Goal: Transaction & Acquisition: Purchase product/service

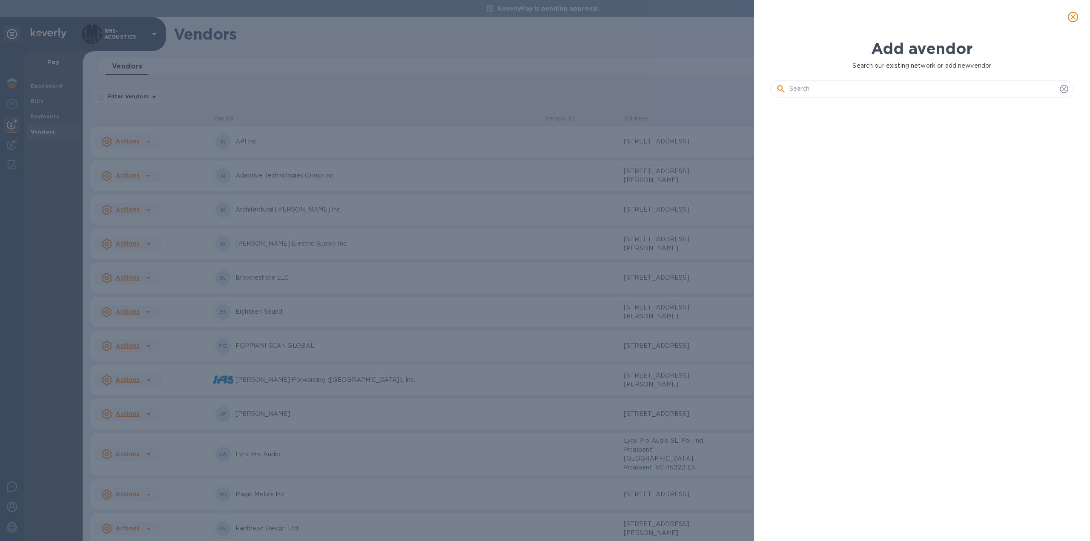
click at [844, 86] on input "text" at bounding box center [922, 89] width 267 height 13
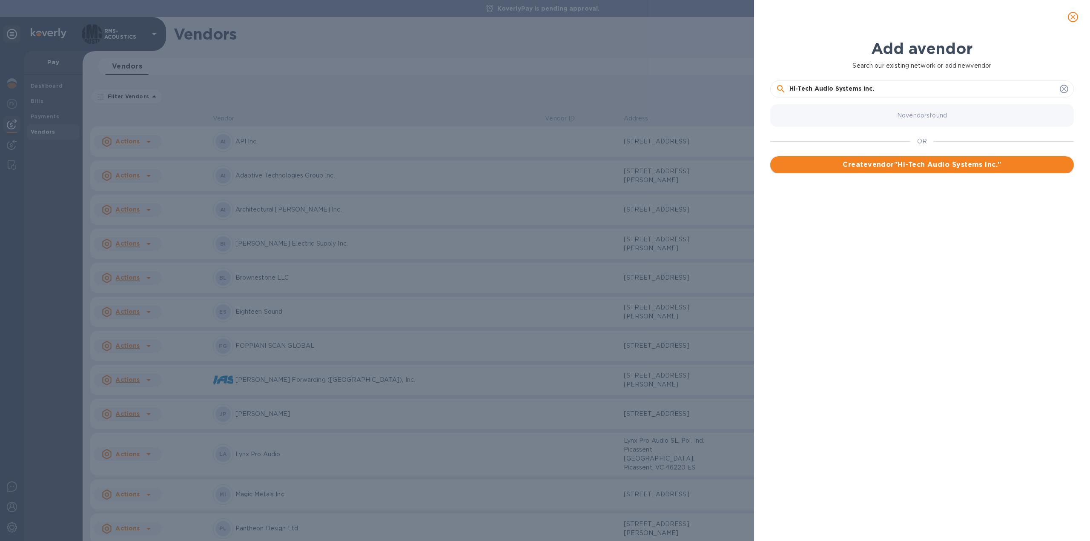
type input "Hi-Tech Audio Systems Inc."
click at [919, 166] on span "Create vendor " Hi-Tech Audio Systems Inc. "" at bounding box center [922, 165] width 290 height 10
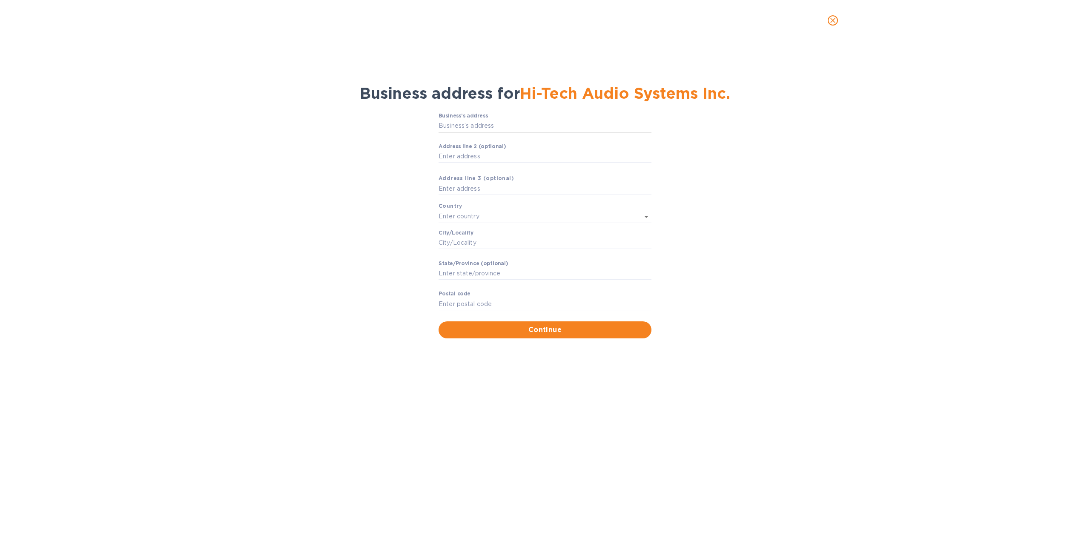
click at [585, 126] on input "Business’s аddress" at bounding box center [545, 126] width 213 height 13
click at [465, 126] on input "Business’s аddress" at bounding box center [545, 126] width 213 height 13
paste input "text"
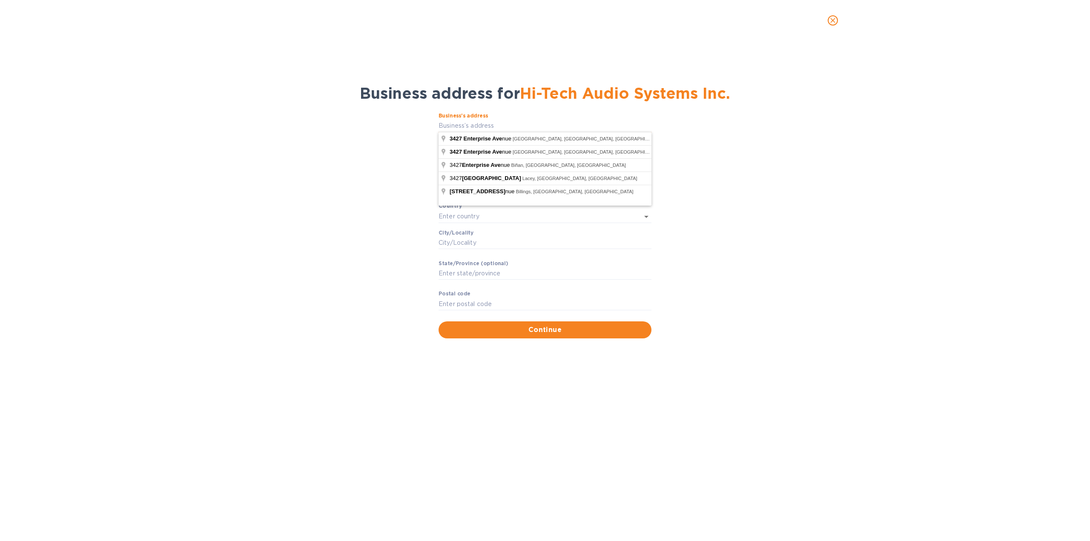
type input "[STREET_ADDRESS]"
type input "[GEOGRAPHIC_DATA]"
type input "FL"
type input "34104"
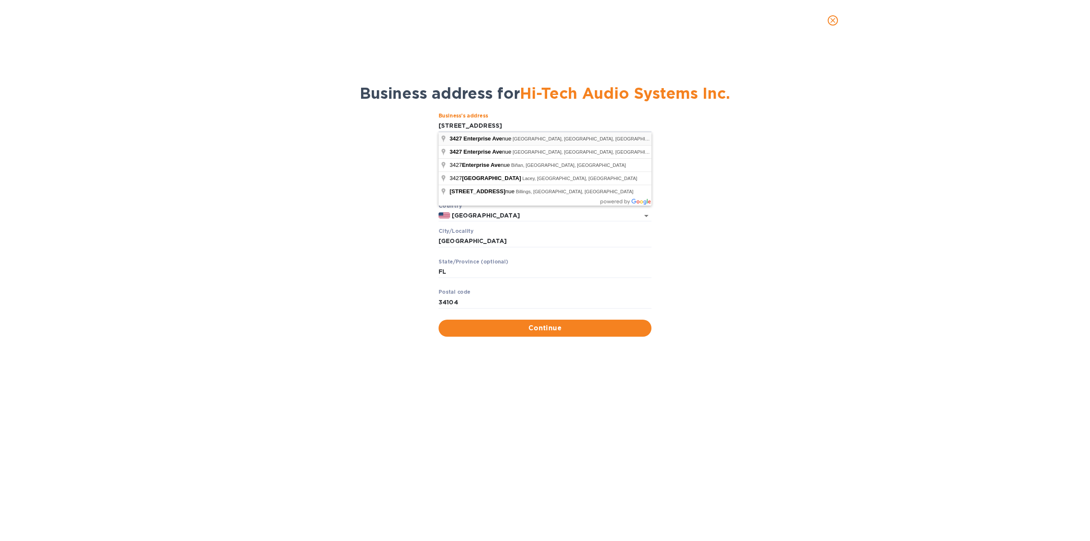
type input "[STREET_ADDRESS]"
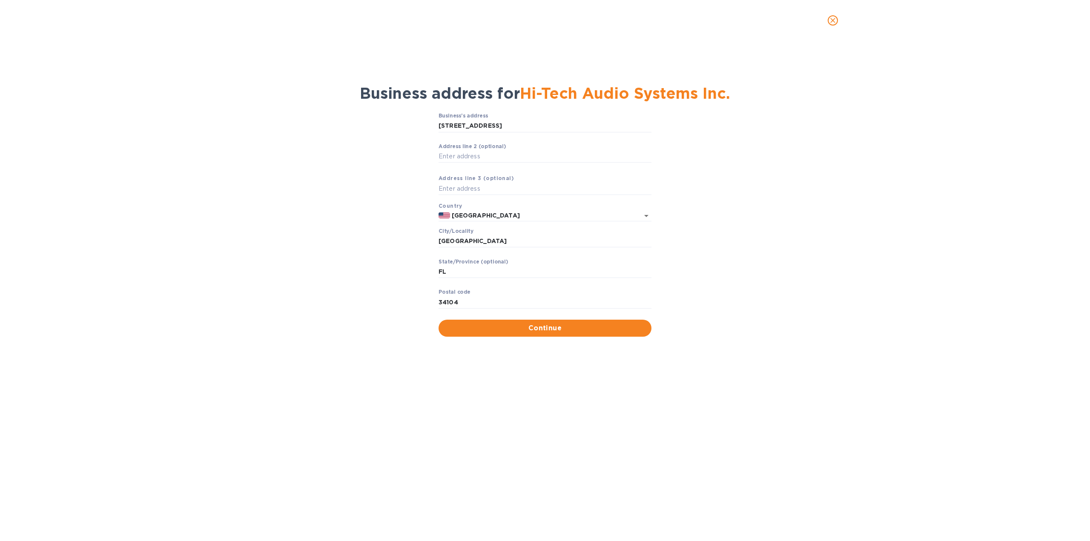
type input "Hayward"
type input "CA"
type input "94545"
click at [498, 328] on span "Continue" at bounding box center [544, 328] width 199 height 10
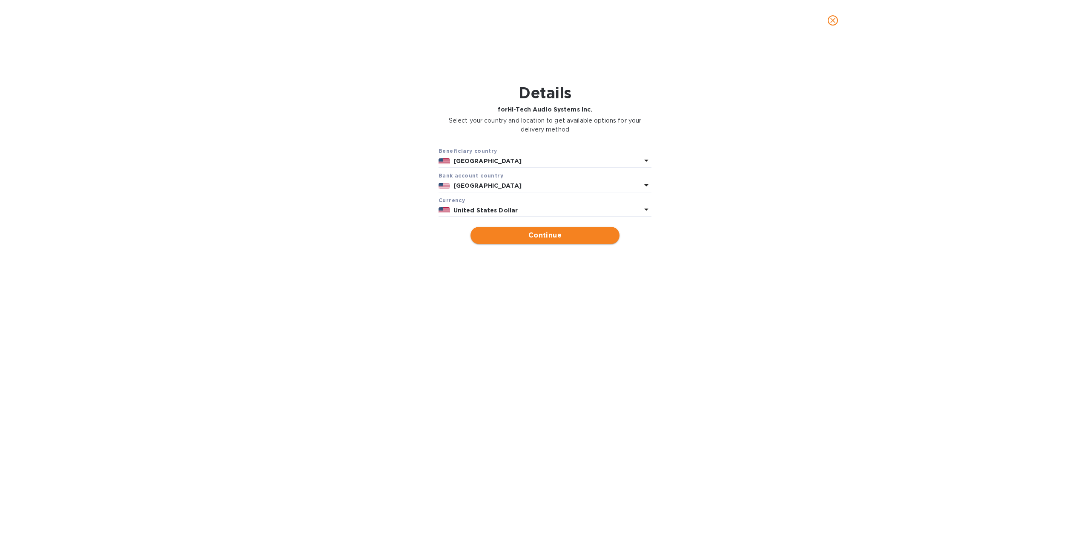
click at [560, 237] on span "Continue" at bounding box center [544, 235] width 135 height 10
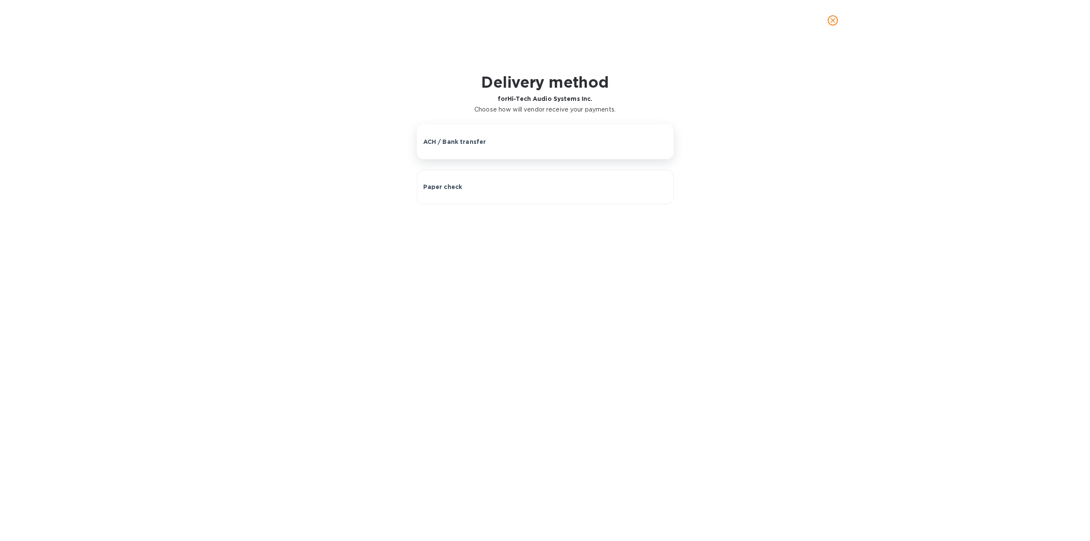
click at [461, 141] on p "ACH / Bank transfer" at bounding box center [454, 142] width 63 height 9
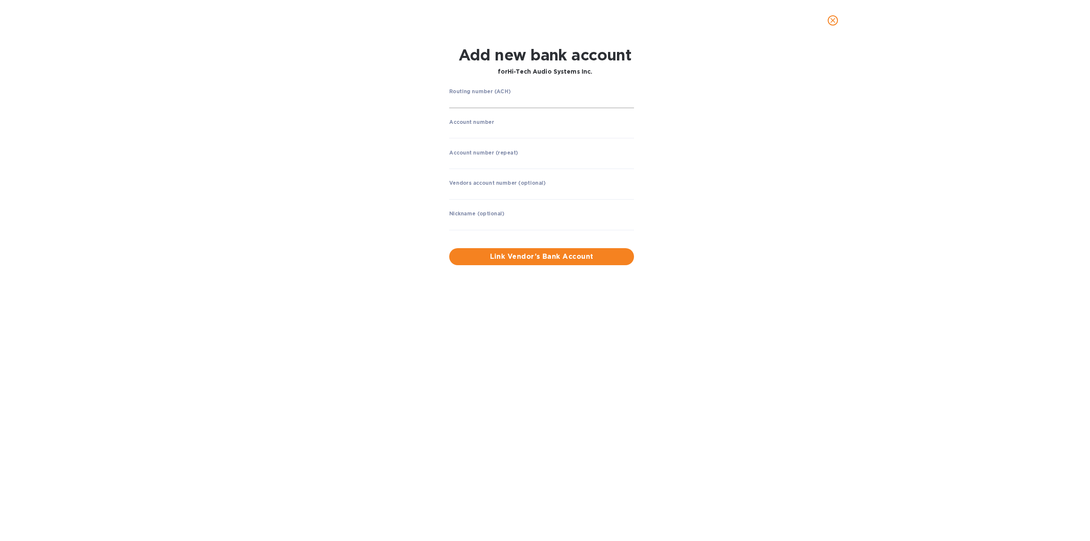
click at [482, 100] on input "string" at bounding box center [541, 101] width 185 height 13
type input "12135045"
click at [497, 132] on input "string" at bounding box center [541, 132] width 185 height 13
type input "452000367"
click at [510, 163] on input "string" at bounding box center [541, 163] width 185 height 13
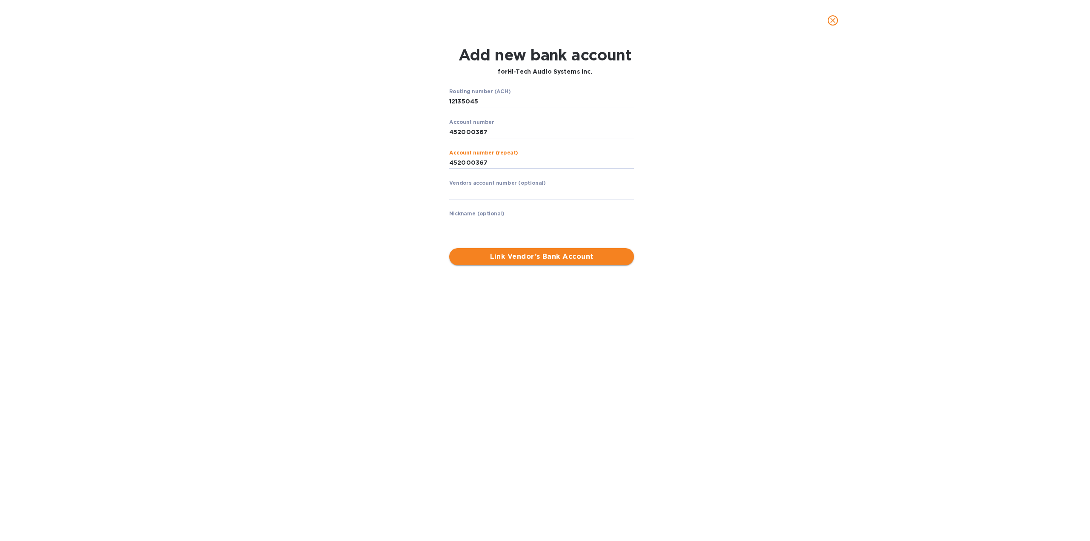
type input "452000367"
click at [551, 254] on span "Link Vendor’s Bank Account" at bounding box center [541, 257] width 171 height 10
click at [485, 224] on input "text" at bounding box center [541, 224] width 185 height 13
type input "HI TECH AUDIO"
click at [480, 98] on input "string" at bounding box center [541, 101] width 185 height 13
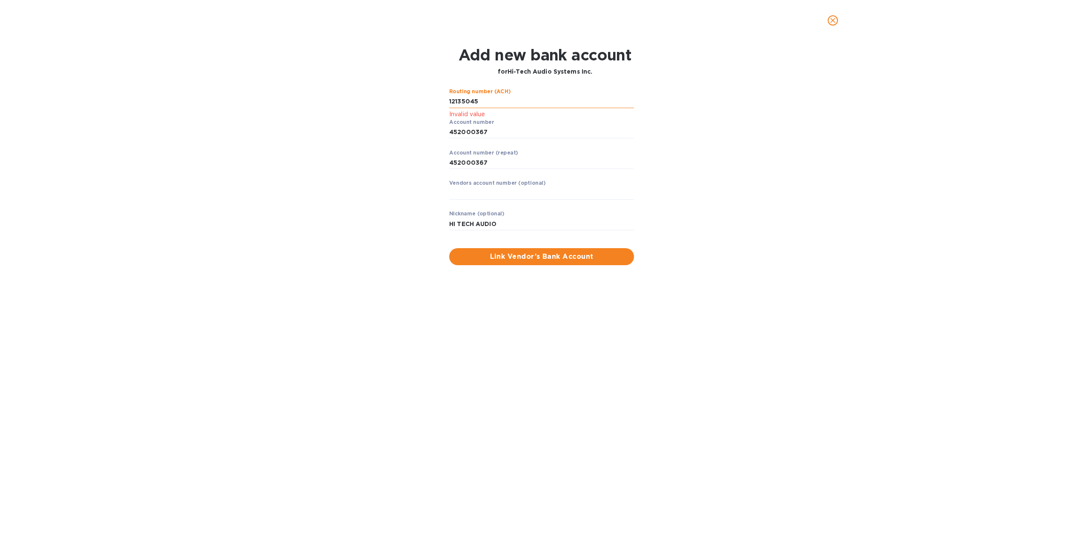
click at [458, 100] on input "string" at bounding box center [541, 101] width 185 height 13
type input "121135045"
click at [552, 253] on span "Link Vendor’s Bank Account" at bounding box center [541, 256] width 171 height 10
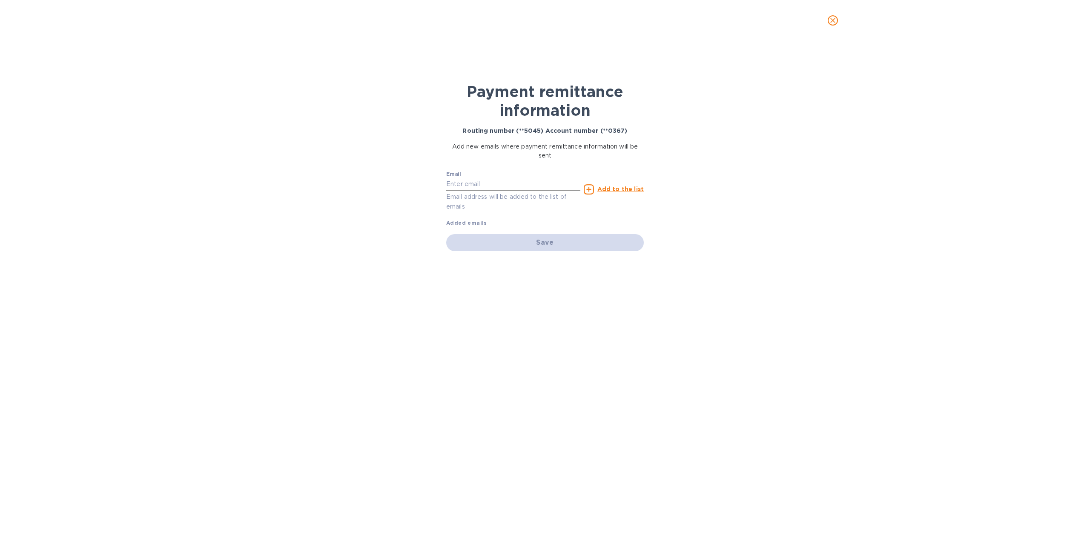
click at [471, 181] on input "text" at bounding box center [513, 184] width 134 height 13
click at [501, 184] on input "text" at bounding box center [513, 184] width 134 height 13
paste input "[PERSON_NAME][EMAIL_ADDRESS][DOMAIN_NAME]"
type input "[PERSON_NAME][EMAIL_ADDRESS][DOMAIN_NAME]"
click at [614, 187] on u "Add to the list" at bounding box center [620, 189] width 46 height 7
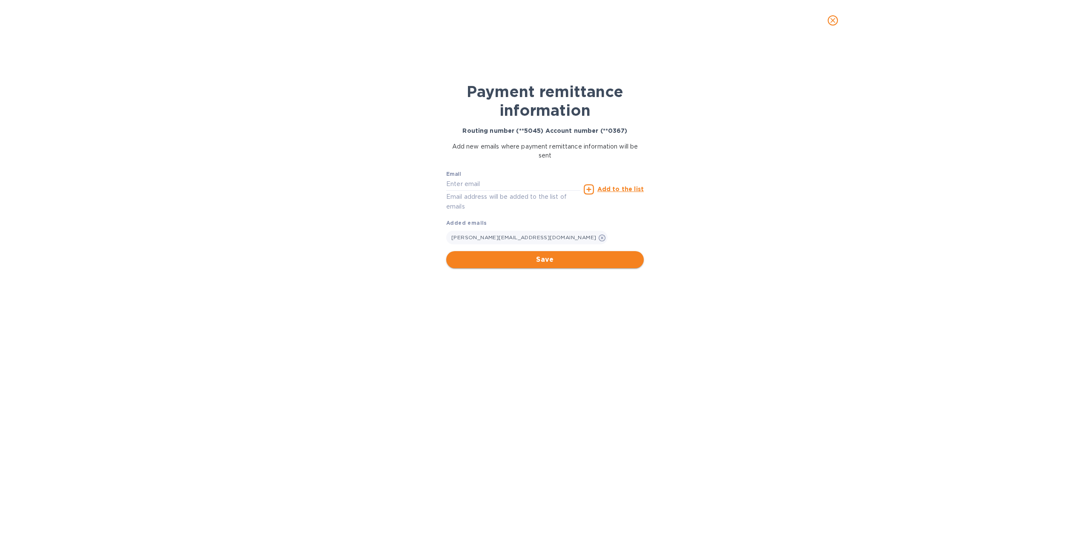
click at [520, 261] on span "Save" at bounding box center [545, 260] width 184 height 10
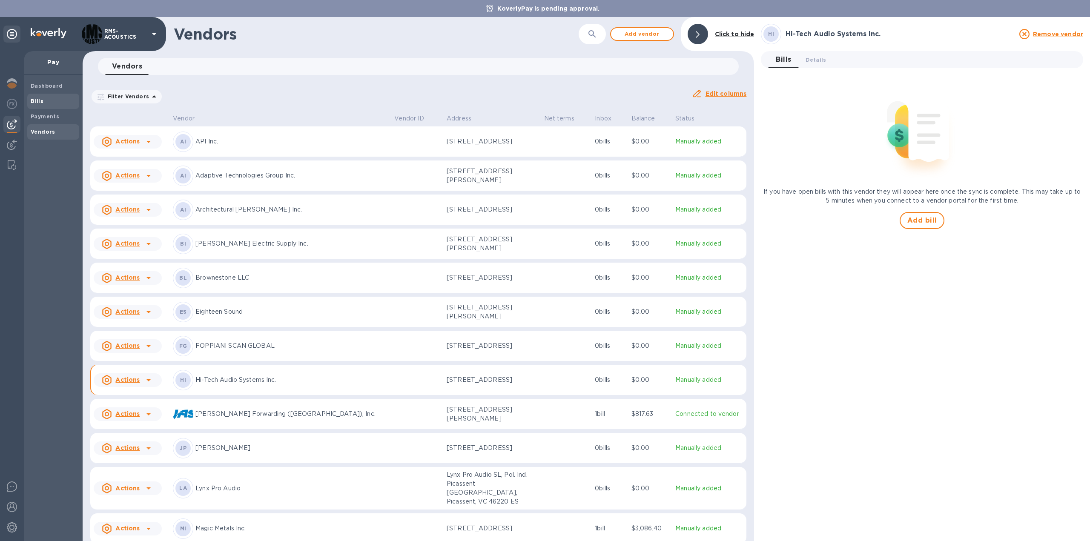
click at [40, 104] on span "Bills" at bounding box center [37, 101] width 13 height 9
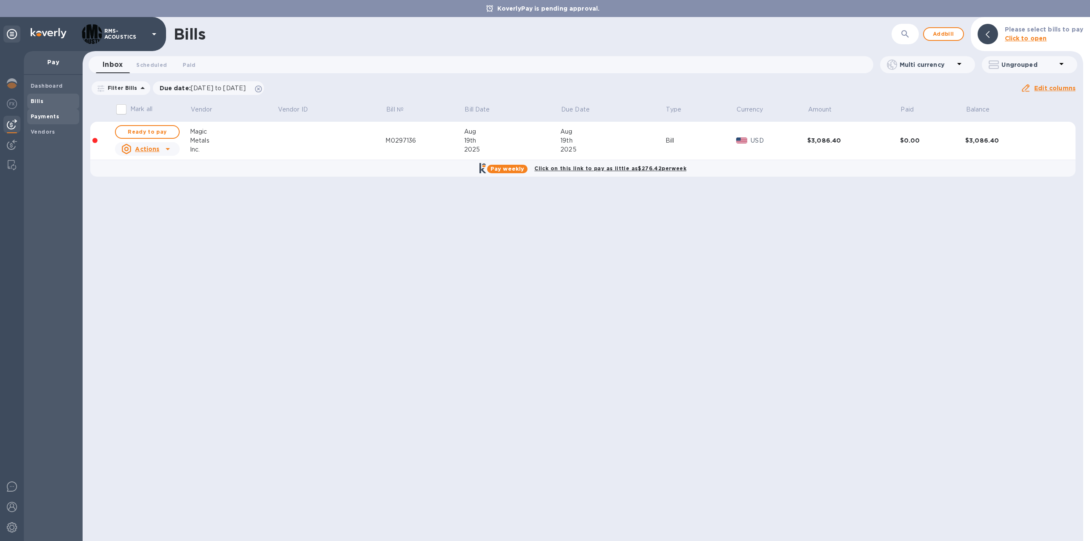
click at [46, 114] on b "Payments" at bounding box center [45, 116] width 29 height 6
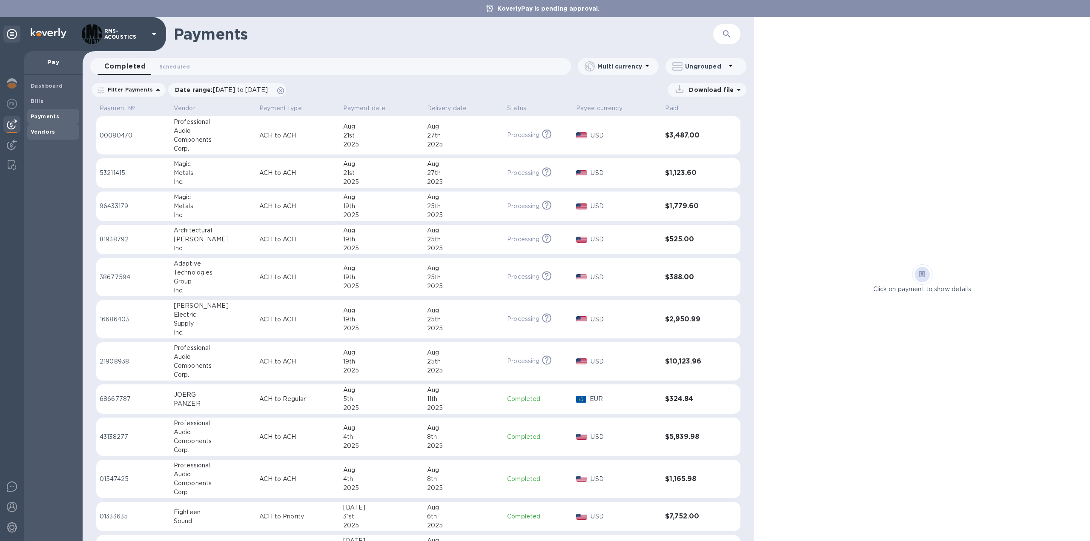
click at [34, 127] on div "Vendors" at bounding box center [53, 131] width 52 height 15
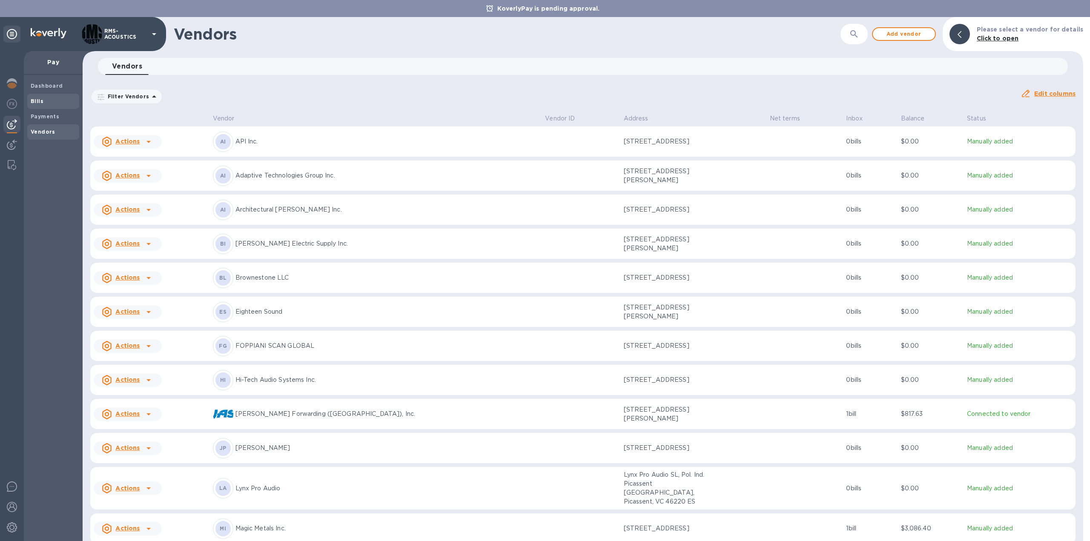
click at [43, 99] on span "Bills" at bounding box center [53, 101] width 45 height 9
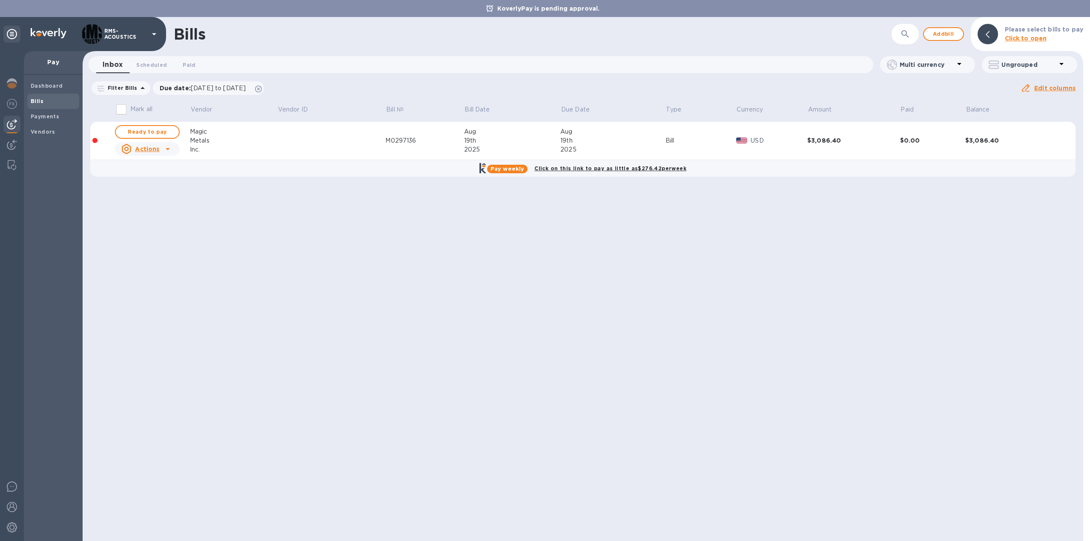
click at [40, 100] on b "Bills" at bounding box center [37, 101] width 13 height 6
click at [951, 30] on span "Add bill" at bounding box center [944, 34] width 26 height 10
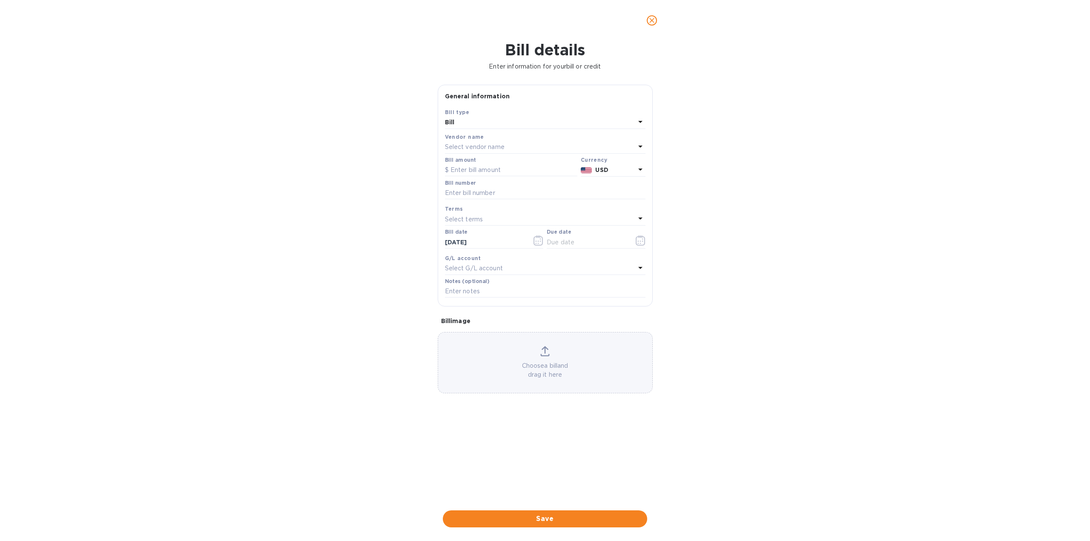
click at [472, 149] on p "Select vendor name" at bounding box center [475, 147] width 60 height 9
click at [477, 218] on p "Hi-Tech Audio Systems Inc." at bounding box center [542, 220] width 180 height 9
click at [476, 170] on input "text" at bounding box center [511, 170] width 132 height 13
type input "361.60"
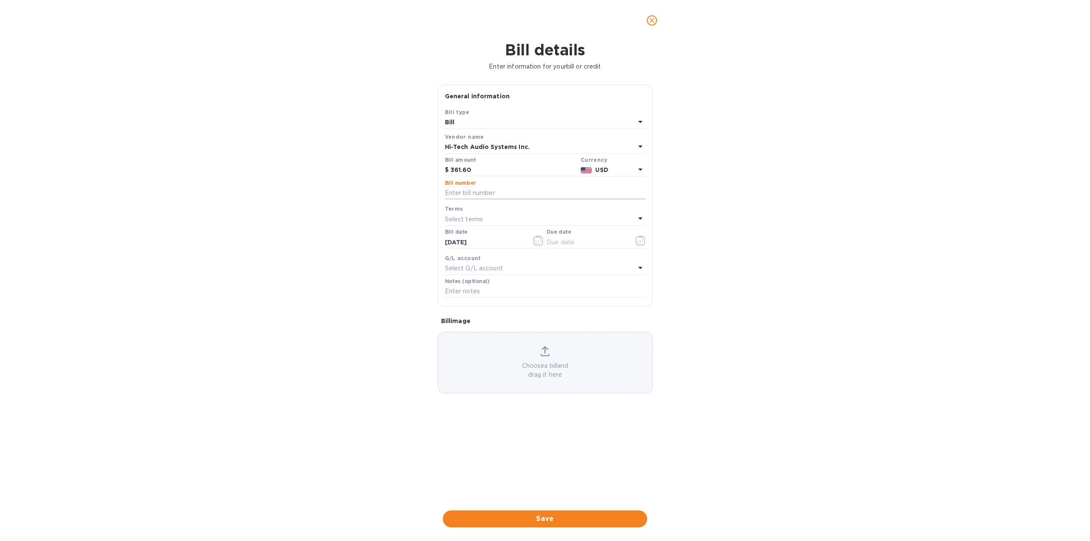
click at [566, 197] on input "text" at bounding box center [545, 193] width 201 height 13
type input "B FADERS"
click at [622, 242] on input "text" at bounding box center [587, 242] width 80 height 13
click at [639, 241] on icon "button" at bounding box center [641, 240] width 10 height 10
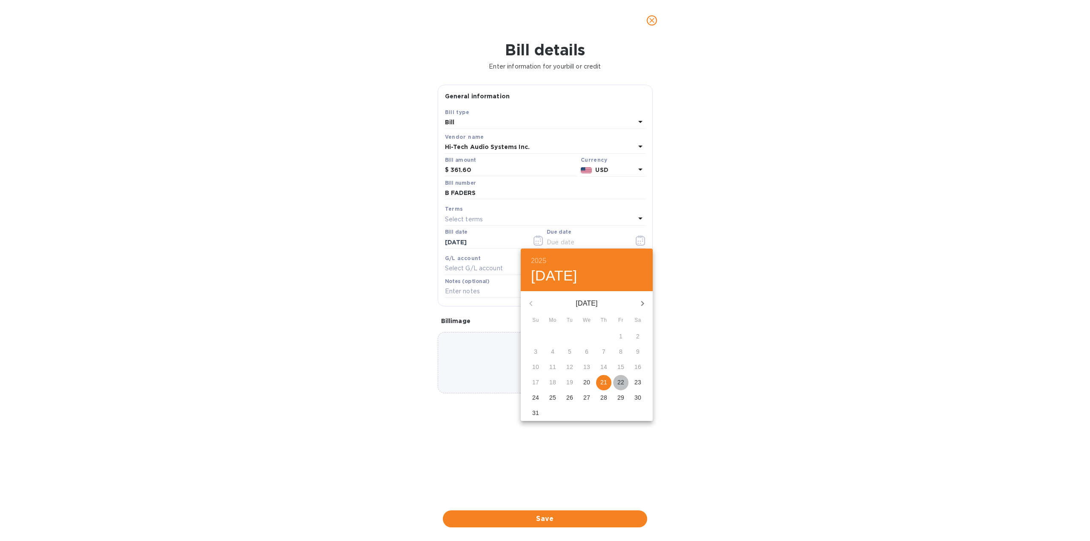
click at [619, 382] on p "22" at bounding box center [620, 382] width 7 height 9
type input "[DATE]"
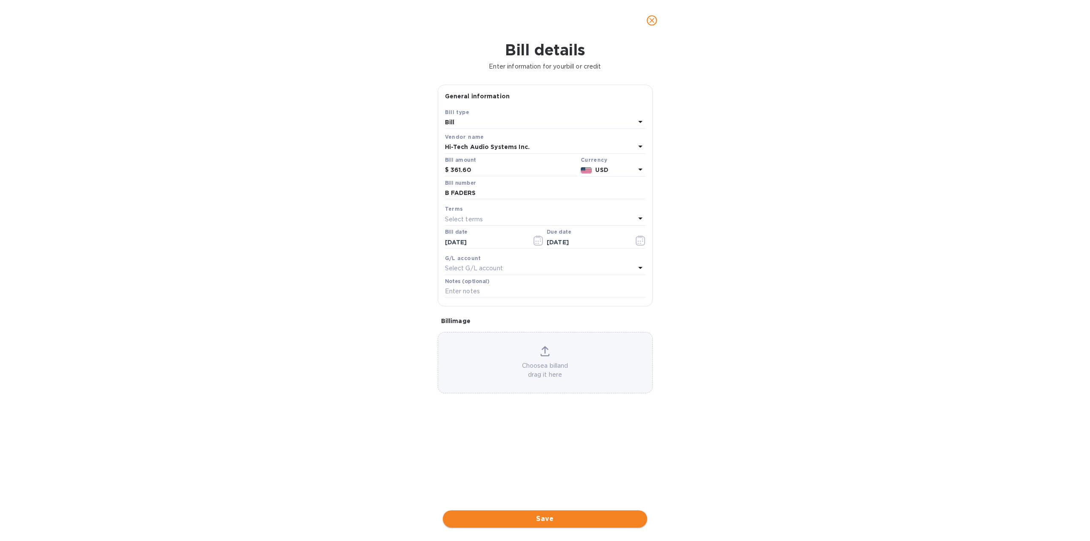
click at [551, 520] on span "Save" at bounding box center [545, 519] width 191 height 10
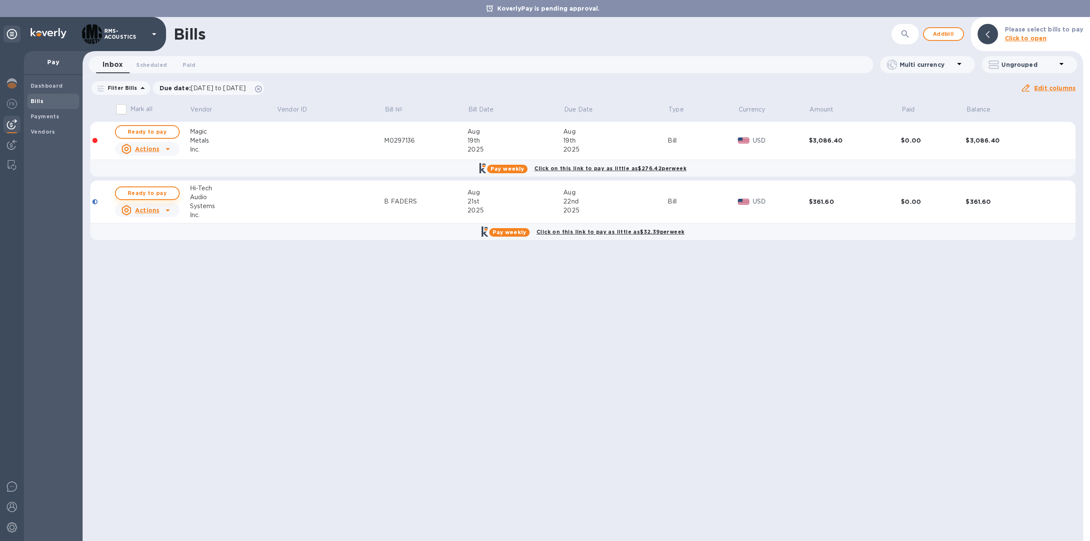
click at [160, 192] on span "Ready to pay" at bounding box center [147, 193] width 49 height 10
click at [144, 192] on span "Ready to pay" at bounding box center [147, 193] width 49 height 10
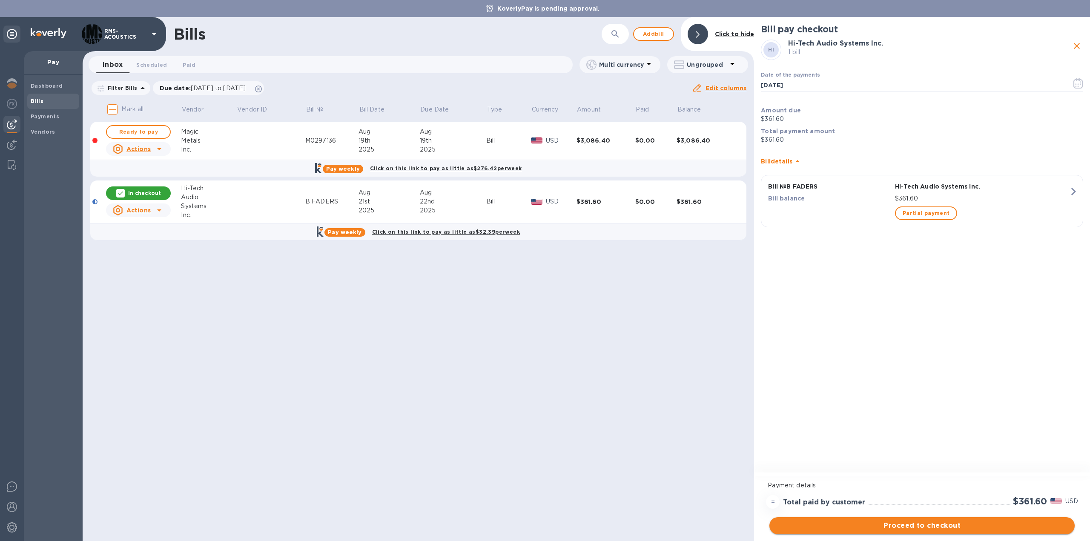
click at [969, 530] on span "Proceed to checkout" at bounding box center [922, 526] width 292 height 10
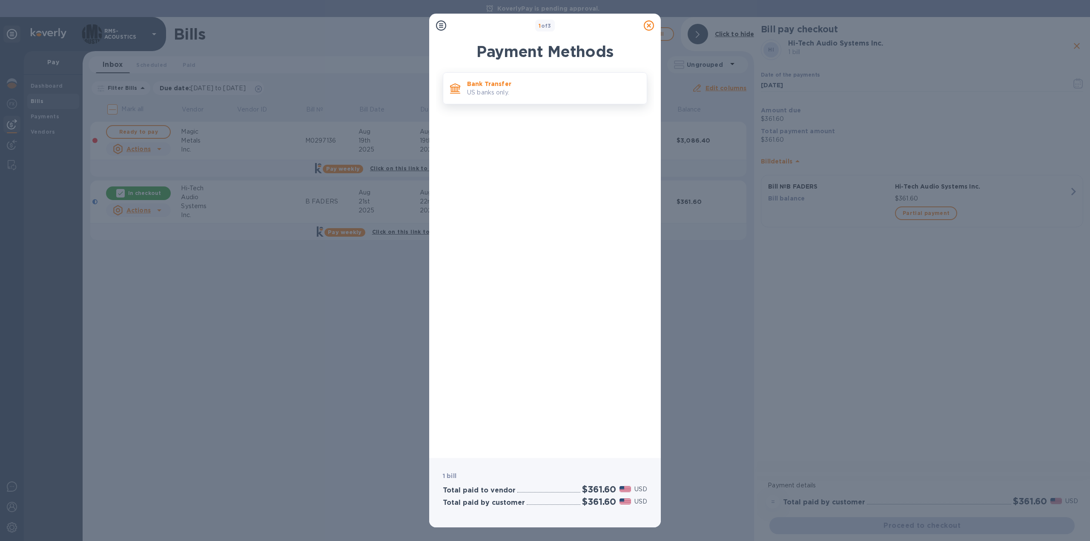
click at [491, 72] on div "Bank Transfer US banks only." at bounding box center [545, 88] width 204 height 32
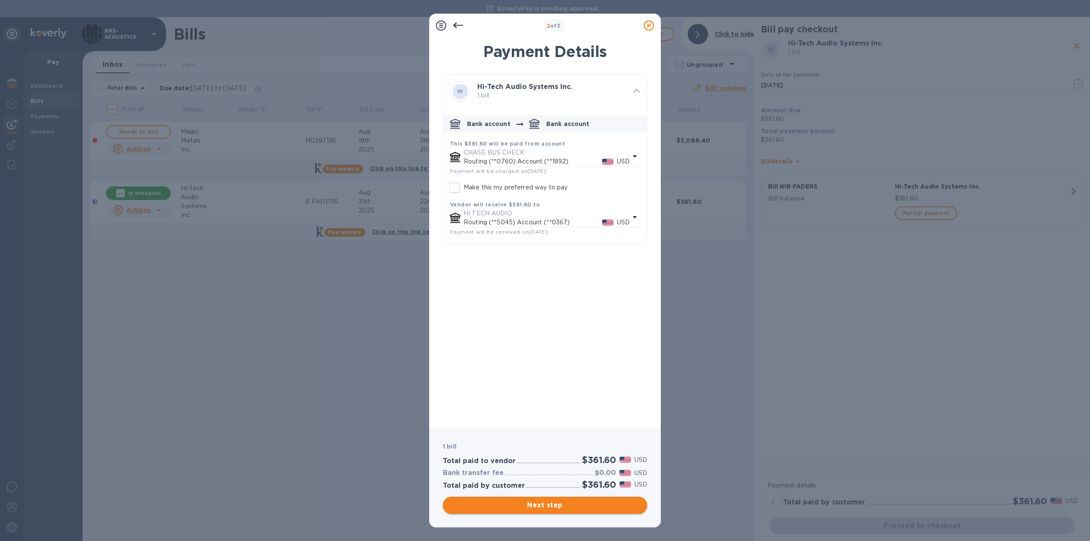
click at [546, 507] on span "Next step" at bounding box center [545, 505] width 191 height 10
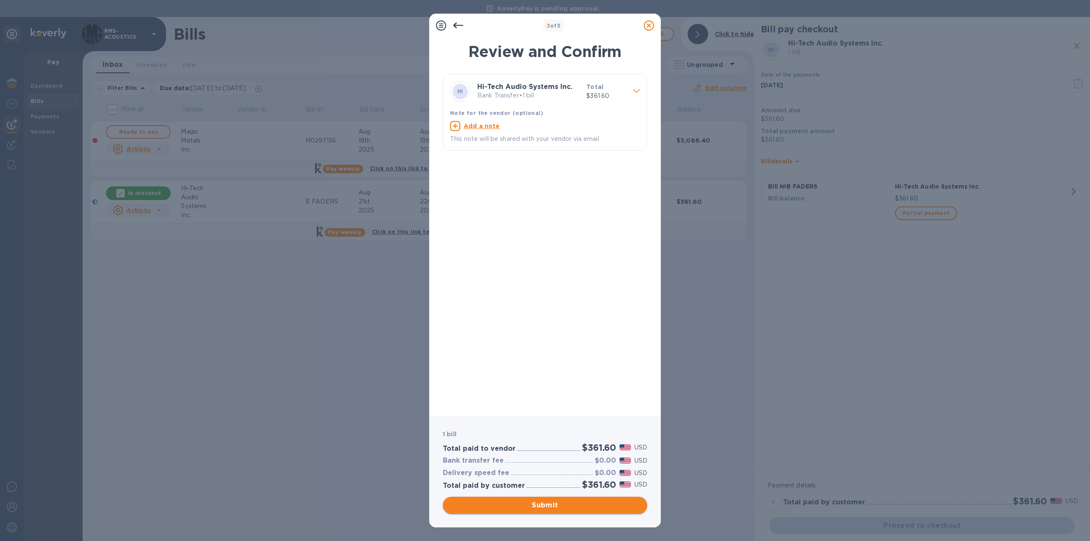
click at [555, 503] on span "Submit" at bounding box center [545, 505] width 191 height 10
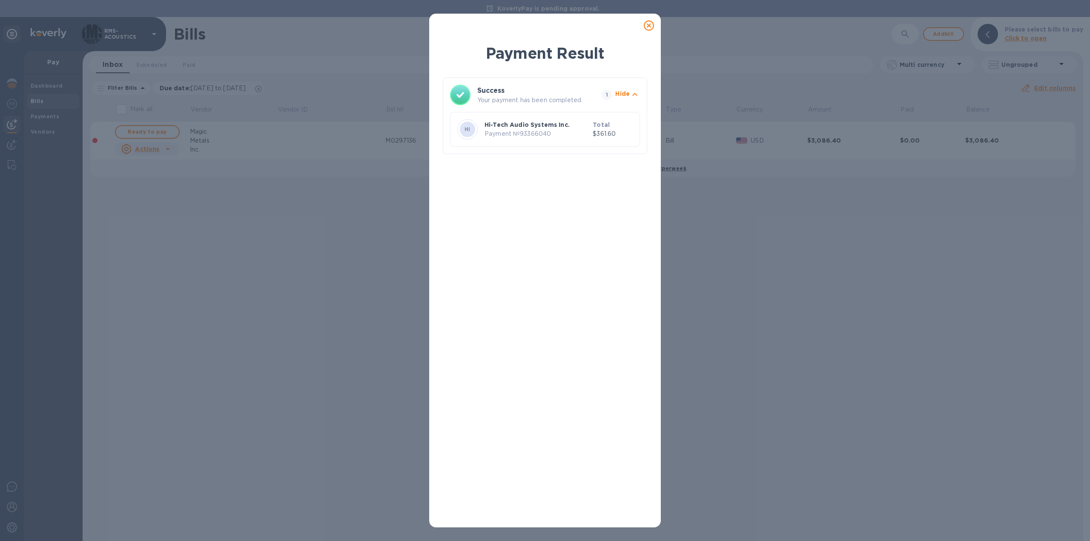
click at [652, 26] on icon at bounding box center [649, 25] width 10 height 10
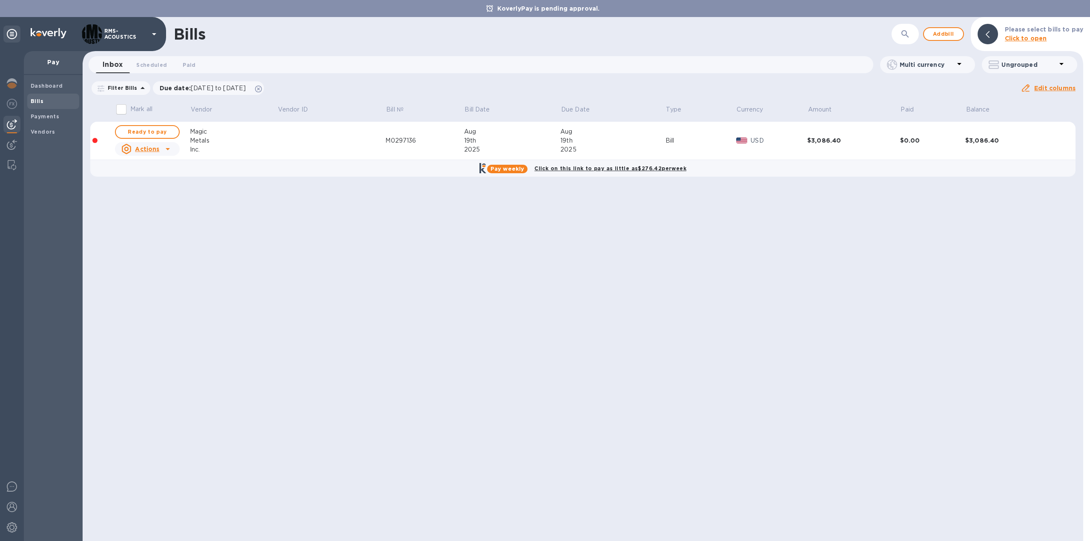
click at [249, 241] on div "Bills ​ Add bill Please select bills to pay Click to open Inbox 0 Scheduled 0 P…" at bounding box center [583, 279] width 1001 height 524
